Goal: Transaction & Acquisition: Book appointment/travel/reservation

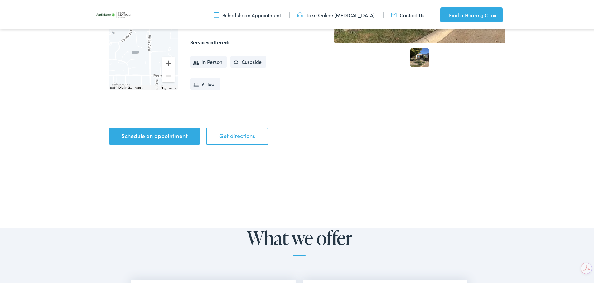
scroll to position [218, 0]
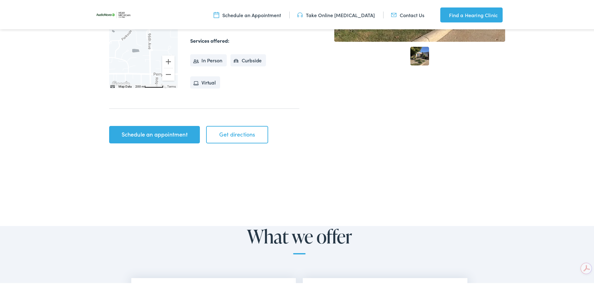
click at [118, 137] on link "Schedule an appointment" at bounding box center [154, 133] width 91 height 17
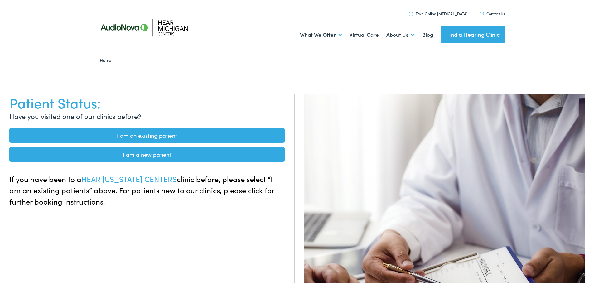
click at [118, 131] on link "I am an existing patient" at bounding box center [146, 134] width 275 height 15
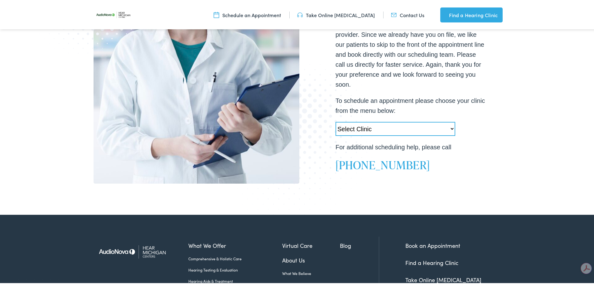
scroll to position [187, 0]
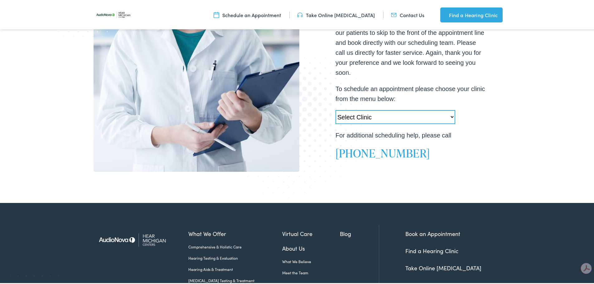
click at [373, 109] on select "Select Clinic [PERSON_NAME][GEOGRAPHIC_DATA]-[GEOGRAPHIC_DATA]-AudioNova [STREE…" at bounding box center [395, 116] width 120 height 14
select select "[URL][DOMAIN_NAME]"
click at [335, 109] on select "Select Clinic [PERSON_NAME][GEOGRAPHIC_DATA]-[GEOGRAPHIC_DATA]-AudioNova [STREE…" at bounding box center [395, 116] width 120 height 14
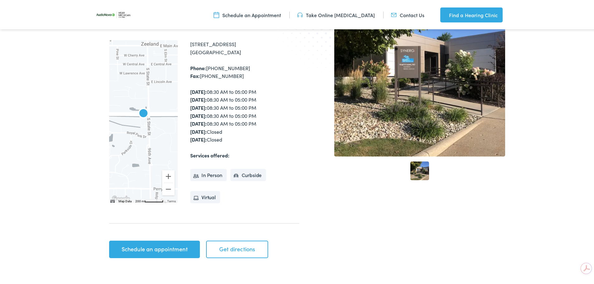
scroll to position [218, 0]
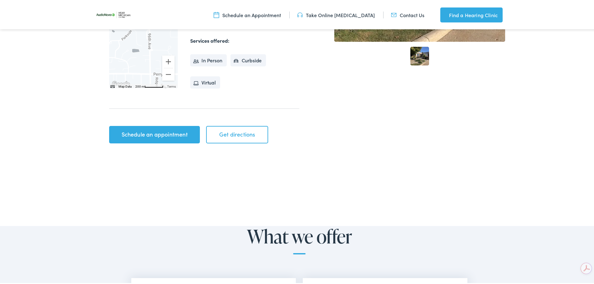
click at [160, 122] on div "Home / Locations / AudioNova AudioNova ← Move left → Move right ↑ Move up ↓ Mov…" at bounding box center [197, 8] width 206 height 277
click at [157, 133] on link "Schedule an appointment" at bounding box center [154, 133] width 91 height 17
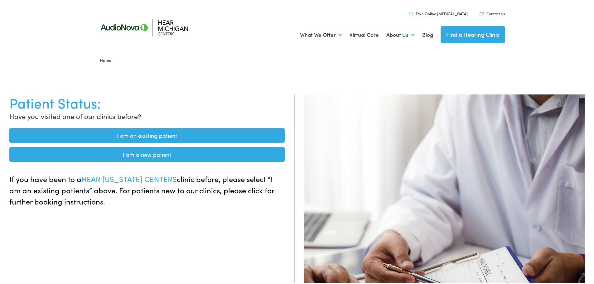
click at [159, 133] on link "I am an existing patient" at bounding box center [146, 134] width 275 height 15
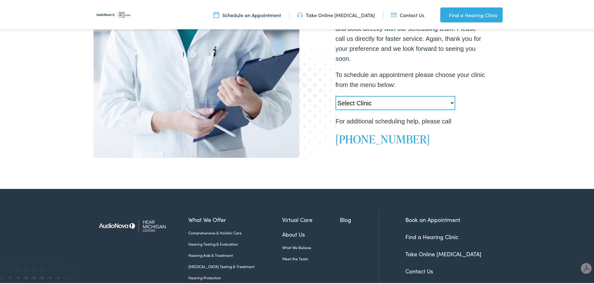
scroll to position [218, 0]
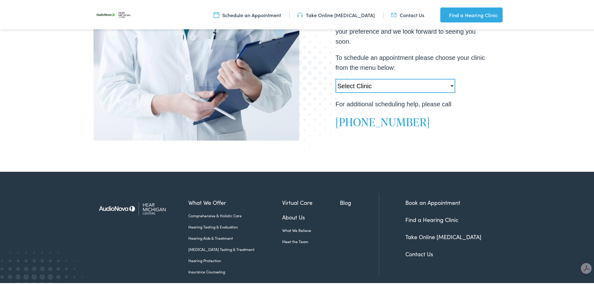
click at [395, 78] on select "Select Clinic Swartz Creek-MI-AudioNova 6203 Miller Rd Muskegon-MI-AudioNova 11…" at bounding box center [395, 85] width 120 height 14
click at [477, 63] on p "To schedule an appointment please choose your clinic from the menu below:" at bounding box center [410, 61] width 150 height 20
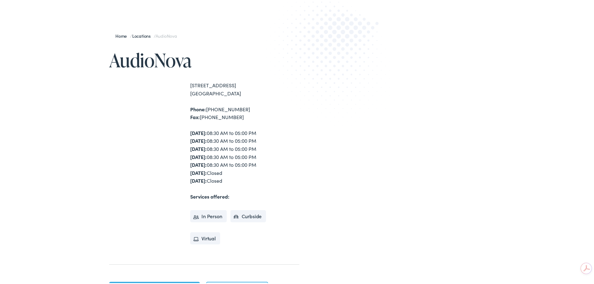
scroll to position [62, 0]
